Goal: Transaction & Acquisition: Purchase product/service

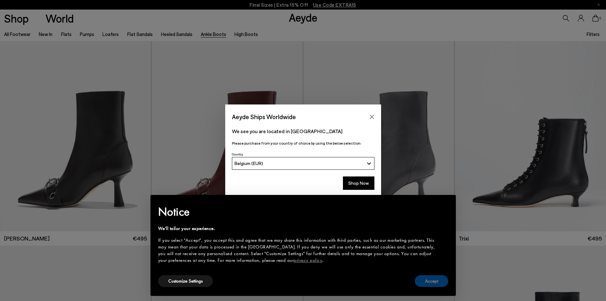
click at [432, 284] on button "Accept" at bounding box center [431, 281] width 33 height 12
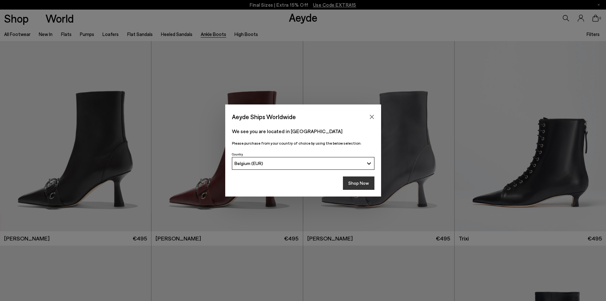
click at [366, 185] on button "Shop Now" at bounding box center [359, 182] width 32 height 13
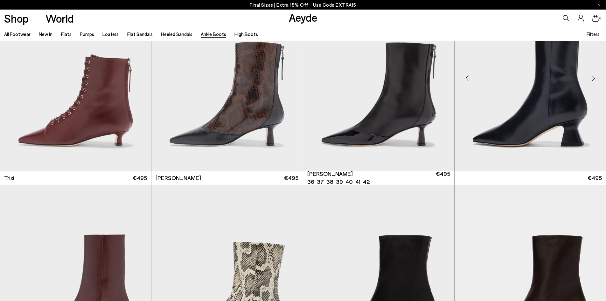
scroll to position [191, 0]
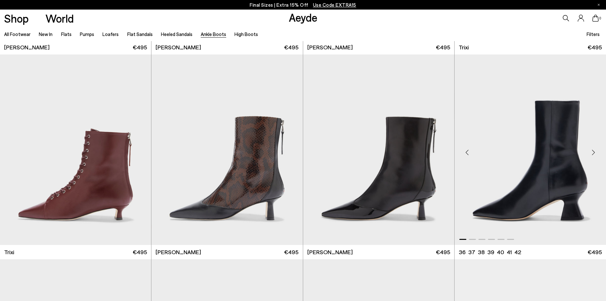
click at [591, 149] on div "Next slide" at bounding box center [593, 152] width 19 height 19
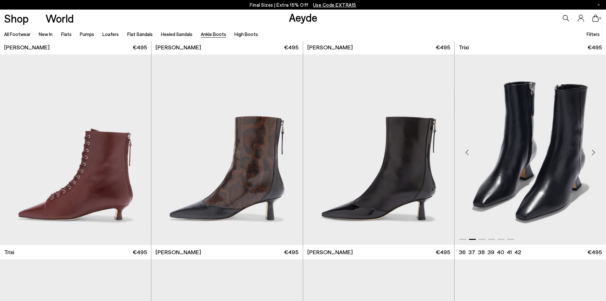
click at [591, 149] on div "Next slide" at bounding box center [593, 152] width 19 height 19
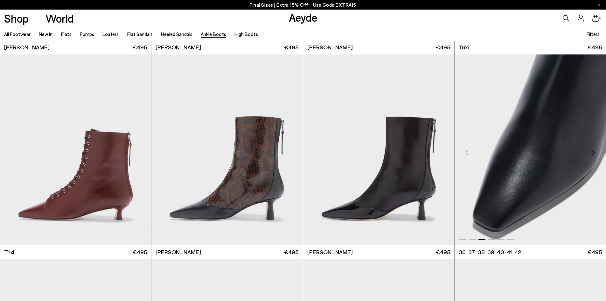
click at [591, 149] on div "Next slide" at bounding box center [593, 152] width 19 height 19
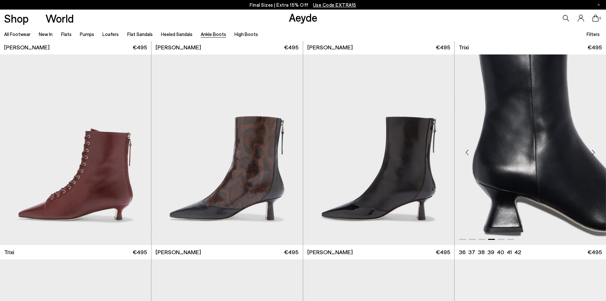
click at [591, 149] on div "Next slide" at bounding box center [593, 152] width 19 height 19
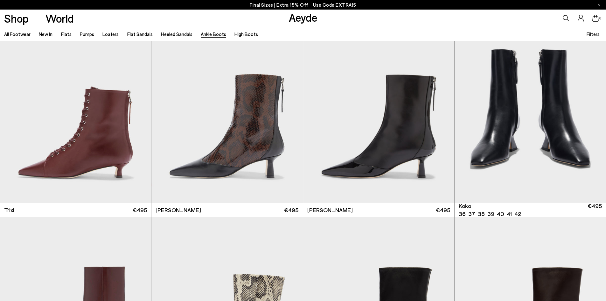
scroll to position [414, 0]
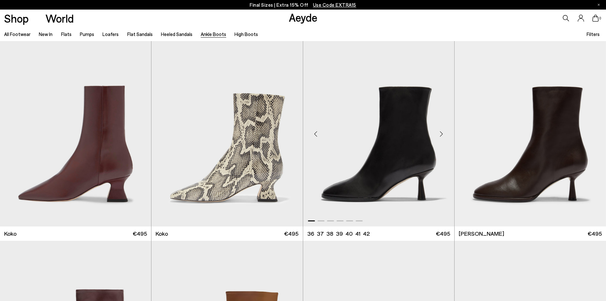
click at [441, 134] on div "Next slide" at bounding box center [441, 133] width 19 height 19
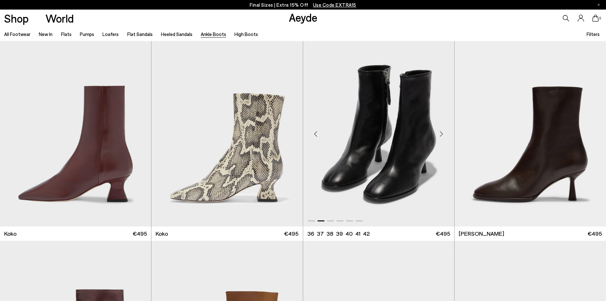
click at [441, 134] on div "Next slide" at bounding box center [441, 133] width 19 height 19
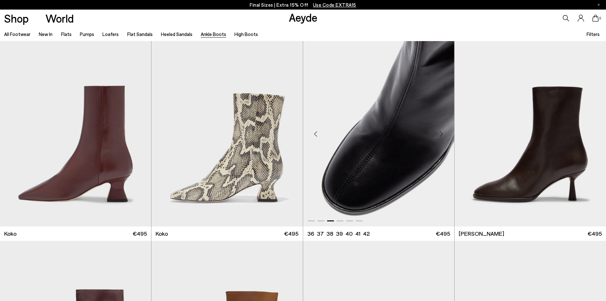
click at [441, 134] on div "Next slide" at bounding box center [441, 133] width 19 height 19
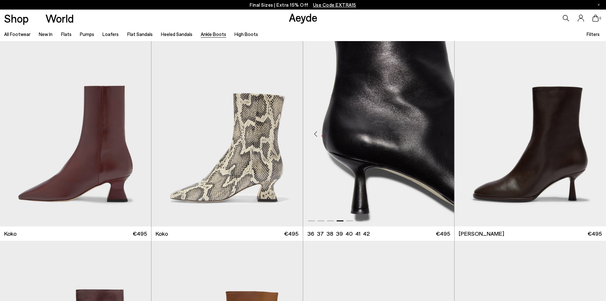
click at [441, 134] on div "Next slide" at bounding box center [441, 133] width 19 height 19
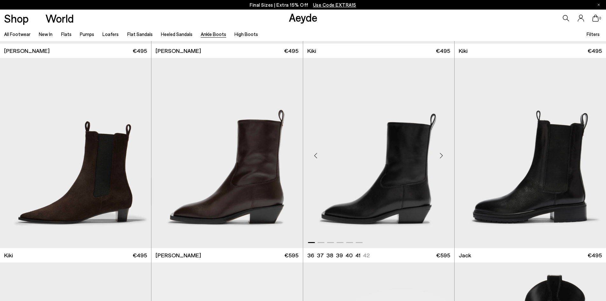
scroll to position [1241, 0]
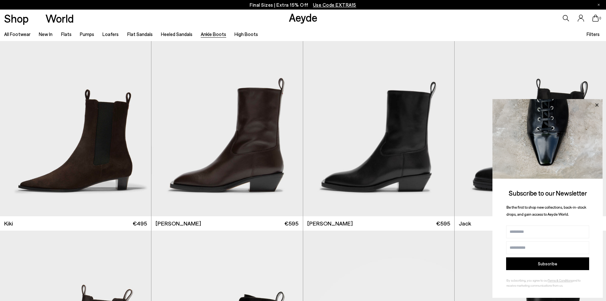
click at [595, 104] on icon at bounding box center [597, 105] width 8 height 8
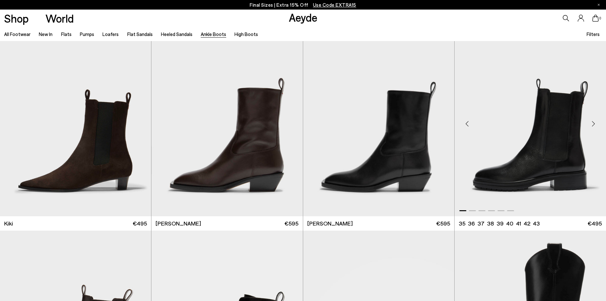
click at [594, 123] on div "Next slide" at bounding box center [593, 123] width 19 height 19
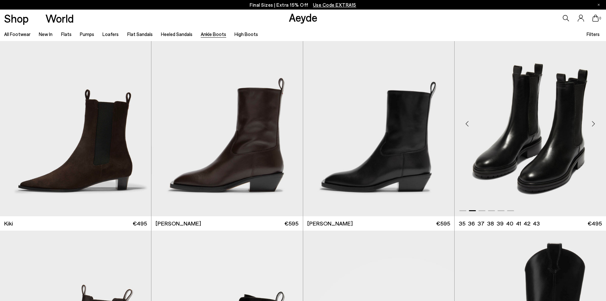
click at [594, 123] on div "Next slide" at bounding box center [593, 123] width 19 height 19
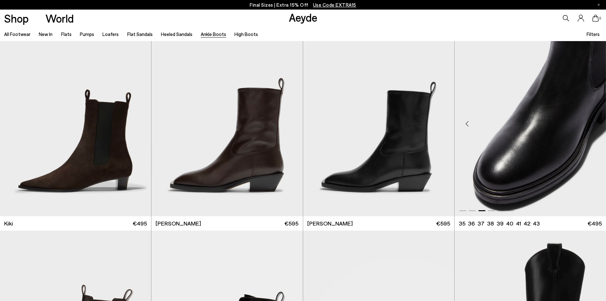
click at [594, 123] on div "Next slide" at bounding box center [593, 123] width 19 height 19
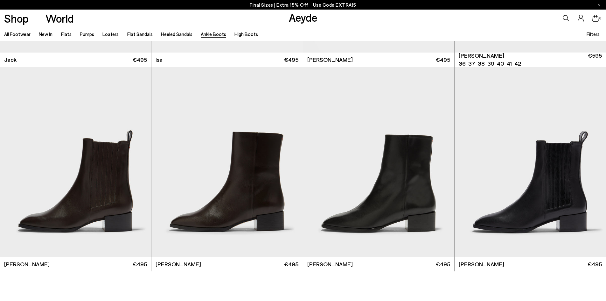
scroll to position [1623, 0]
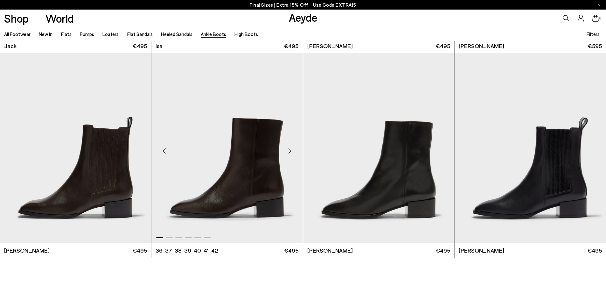
click at [291, 148] on div "Next slide" at bounding box center [290, 150] width 19 height 19
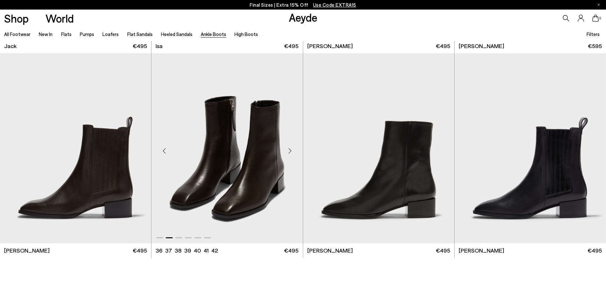
click at [291, 148] on div "Next slide" at bounding box center [290, 150] width 19 height 19
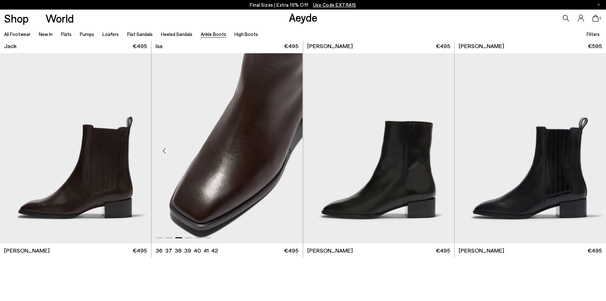
click at [291, 148] on div "Next slide" at bounding box center [290, 150] width 19 height 19
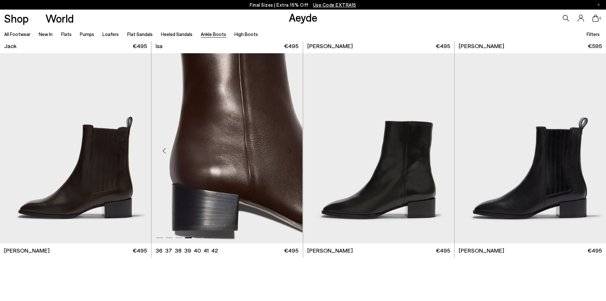
click at [291, 148] on div "Next slide" at bounding box center [290, 150] width 19 height 19
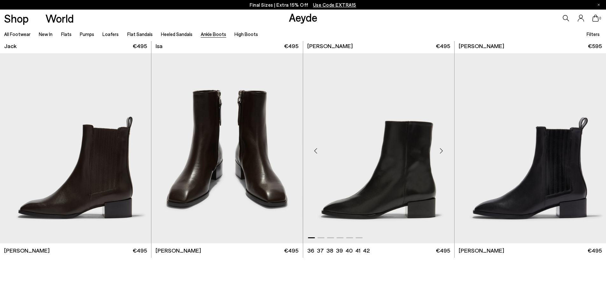
click at [443, 151] on div "Next slide" at bounding box center [441, 150] width 19 height 19
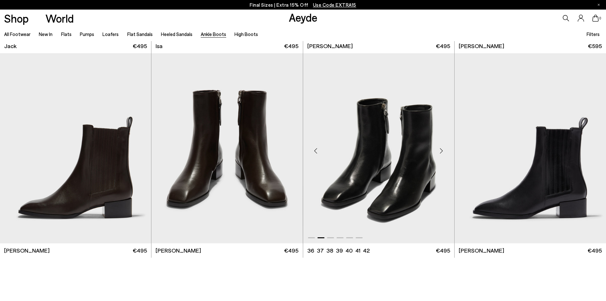
click at [443, 151] on div "Next slide" at bounding box center [441, 150] width 19 height 19
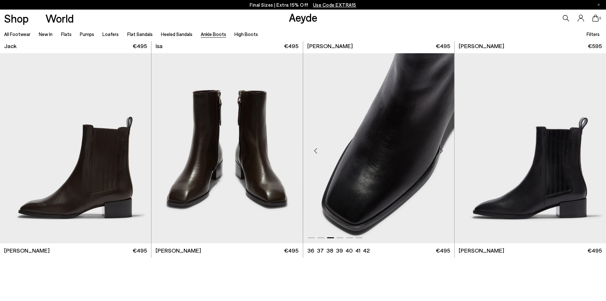
click at [438, 151] on div "Next slide" at bounding box center [441, 150] width 19 height 19
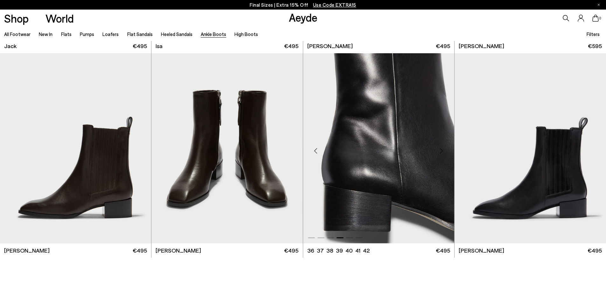
click at [438, 151] on div "Next slide" at bounding box center [441, 150] width 19 height 19
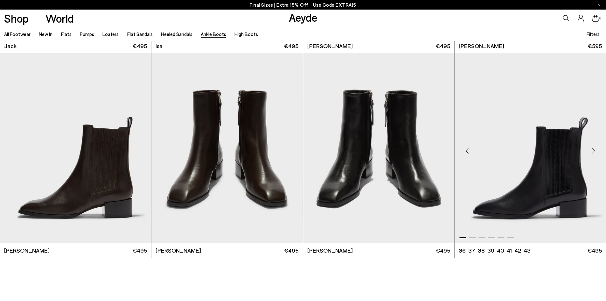
click at [594, 151] on div "Next slide" at bounding box center [593, 150] width 19 height 19
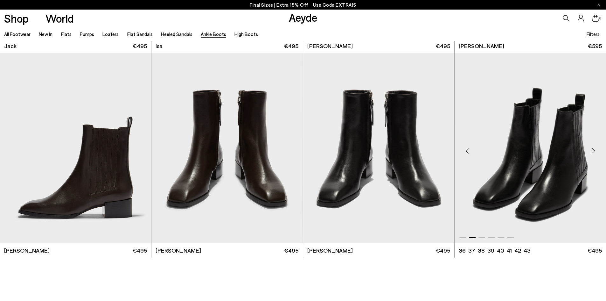
click at [594, 151] on div "Next slide" at bounding box center [593, 150] width 19 height 19
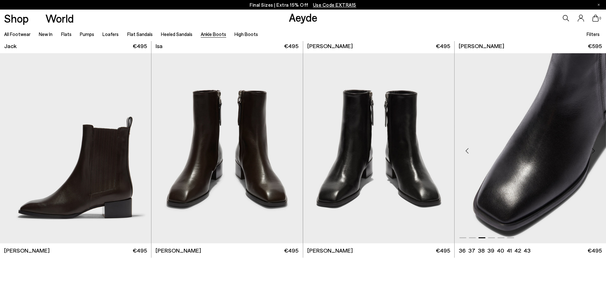
click at [594, 151] on div "Next slide" at bounding box center [593, 150] width 19 height 19
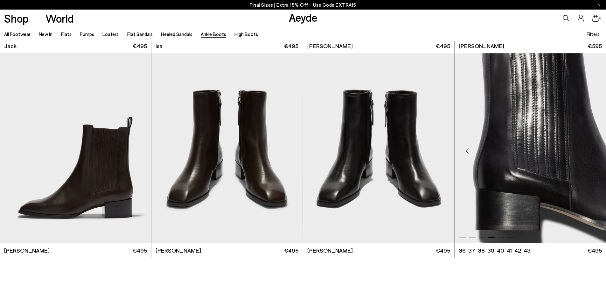
click at [594, 151] on div "Next slide" at bounding box center [593, 150] width 19 height 19
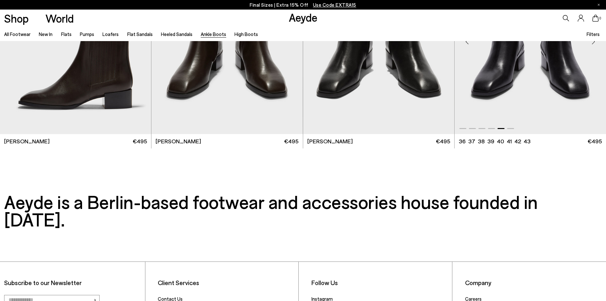
scroll to position [1655, 0]
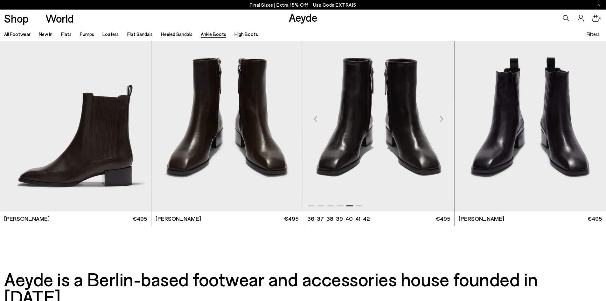
click at [422, 135] on img "5 / 6" at bounding box center [378, 116] width 151 height 190
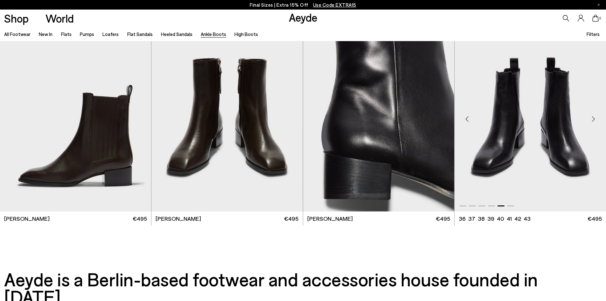
click at [546, 130] on img "5 / 6" at bounding box center [530, 116] width 151 height 190
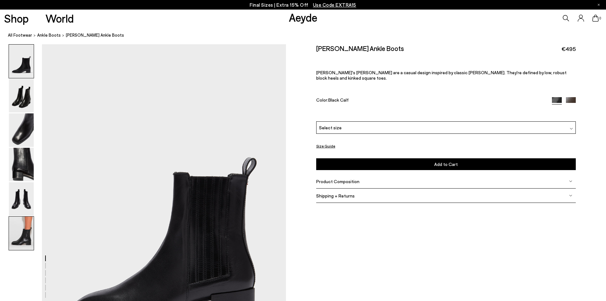
click at [20, 235] on img at bounding box center [21, 232] width 25 height 33
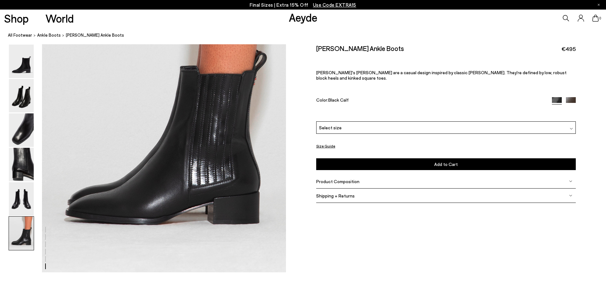
scroll to position [1676, 0]
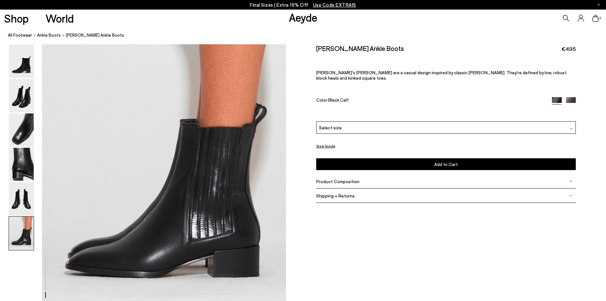
click at [327, 124] on span "Select size" at bounding box center [330, 127] width 23 height 7
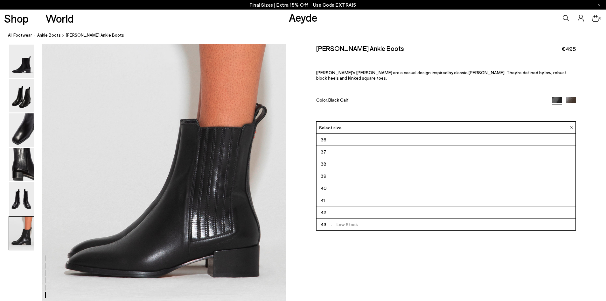
click at [331, 146] on li "37" at bounding box center [446, 152] width 259 height 12
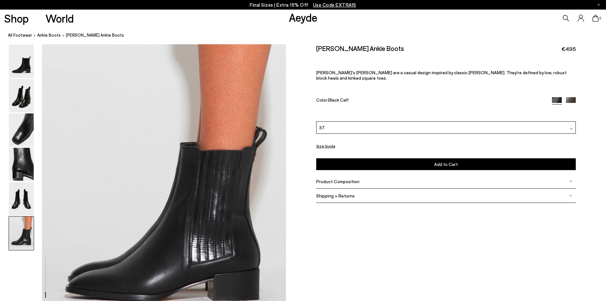
scroll to position [1780, 0]
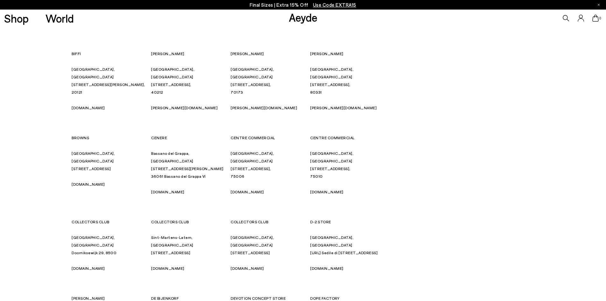
scroll to position [1178, 0]
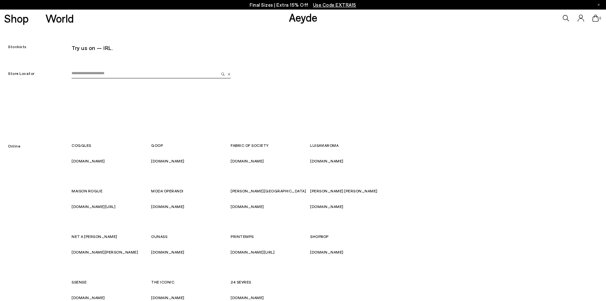
click at [103, 71] on input "email" at bounding box center [145, 74] width 147 height 10
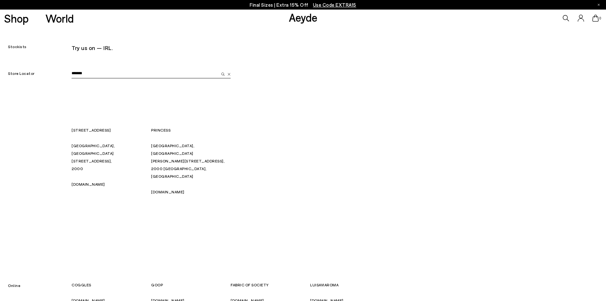
type input "*******"
